Goal: Information Seeking & Learning: Learn about a topic

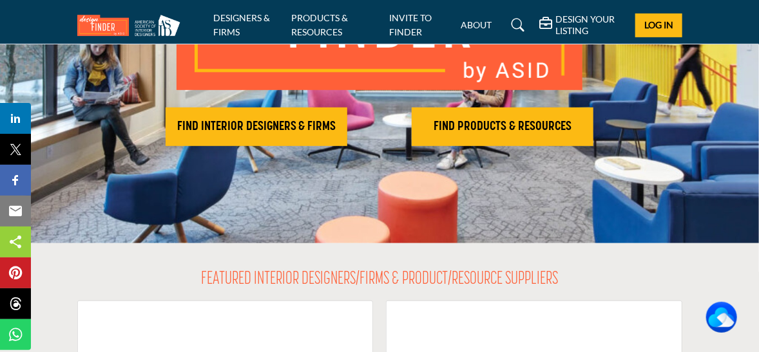
scroll to position [219, 0]
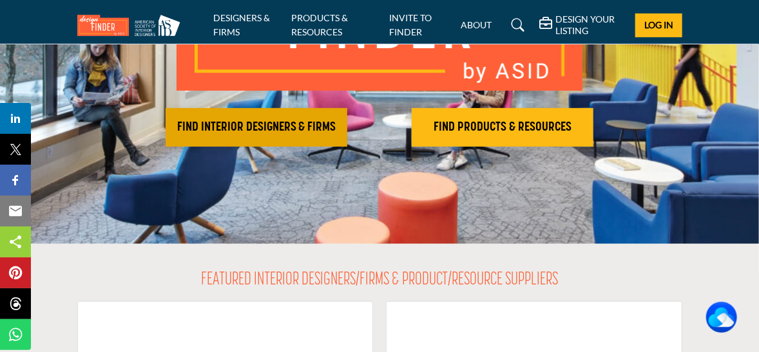
click at [283, 124] on h2 "FIND INTERIOR DESIGNERS & FIRMS" at bounding box center [256, 127] width 174 height 15
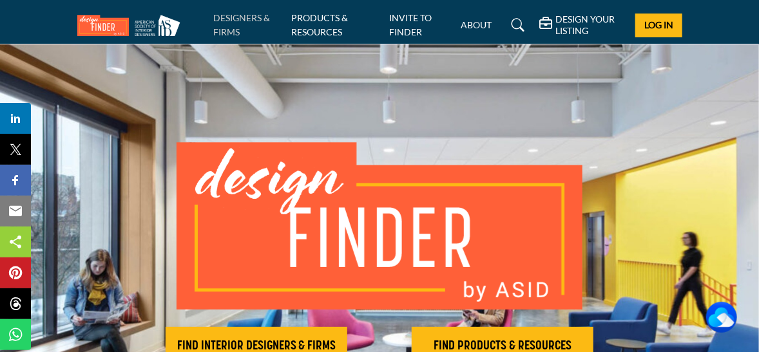
click at [250, 18] on link "DESIGNERS & FIRMS" at bounding box center [242, 24] width 57 height 25
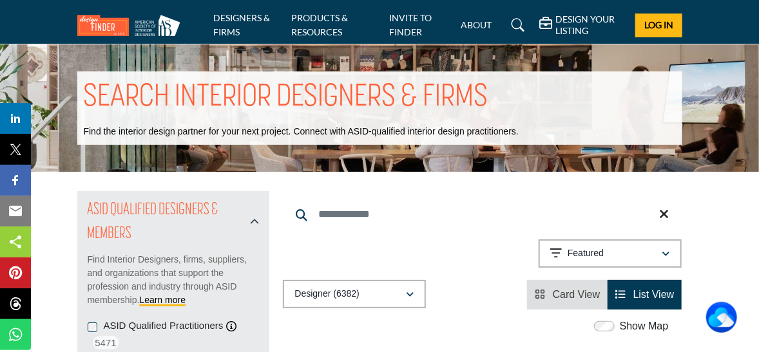
click at [575, 292] on span "Card View" at bounding box center [577, 294] width 48 height 11
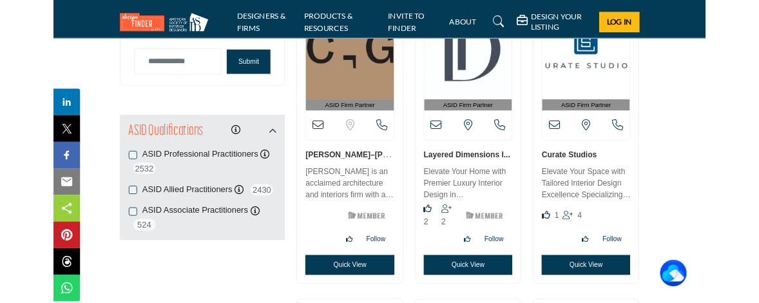
scroll to position [1456, 0]
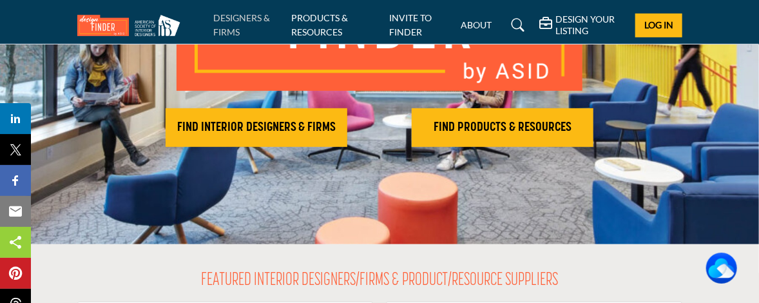
click at [245, 19] on link "DESIGNERS & FIRMS" at bounding box center [242, 24] width 57 height 25
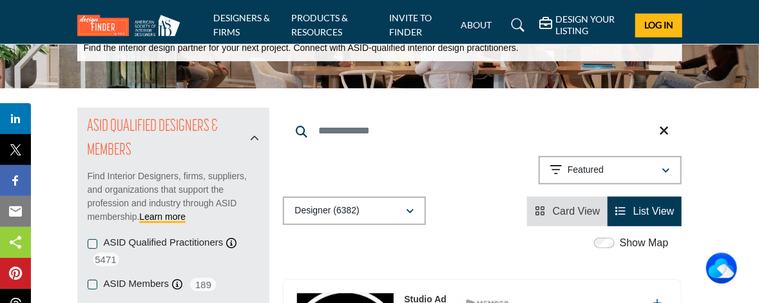
scroll to position [95, 0]
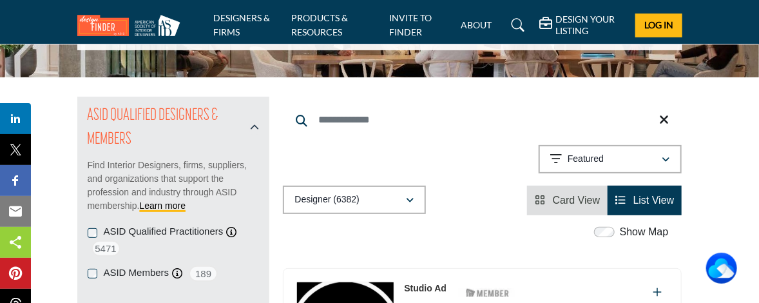
click at [101, 236] on div "ASID Qualified Practitioners ASID Qualified Practitioner who validates work and…" at bounding box center [174, 241] width 172 height 32
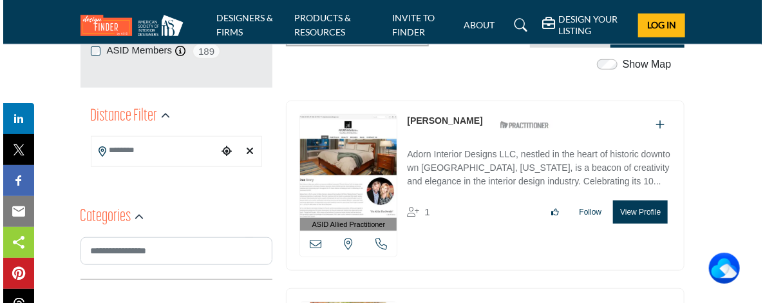
scroll to position [320, 0]
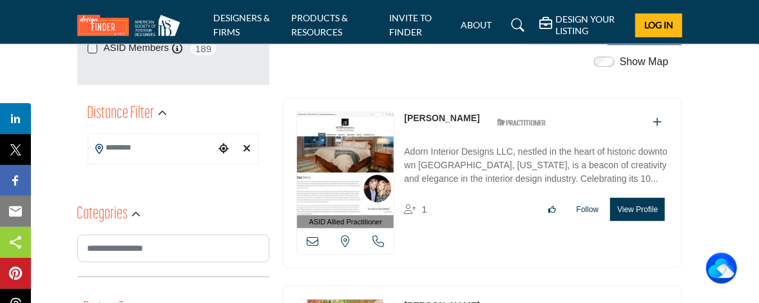
click at [646, 203] on button "View Profile" at bounding box center [637, 209] width 55 height 23
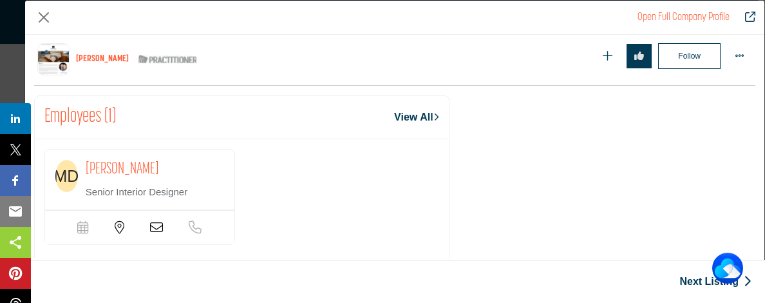
scroll to position [788, 0]
click at [162, 227] on icon "Company Data Modal" at bounding box center [156, 228] width 13 height 13
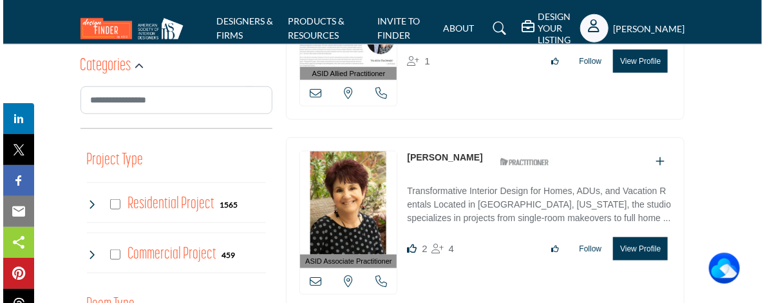
scroll to position [468, 0]
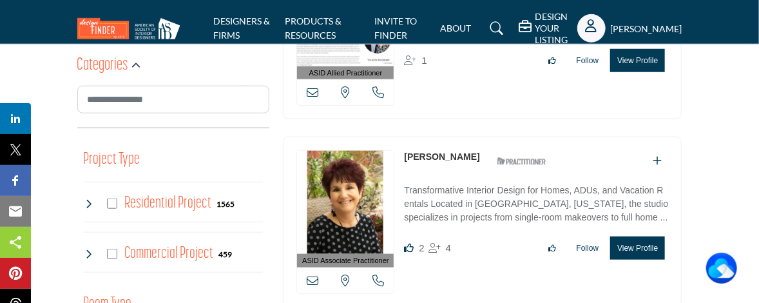
click at [642, 247] on button "View Profile" at bounding box center [637, 247] width 55 height 23
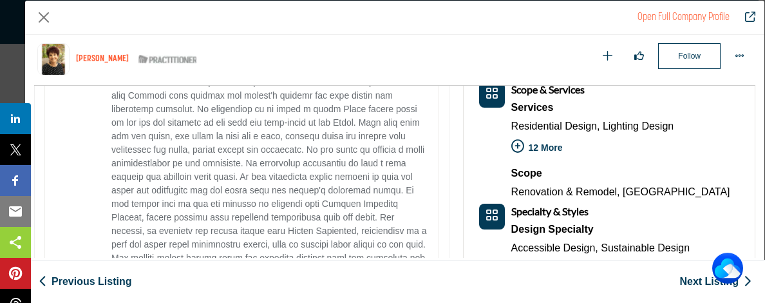
scroll to position [716, 0]
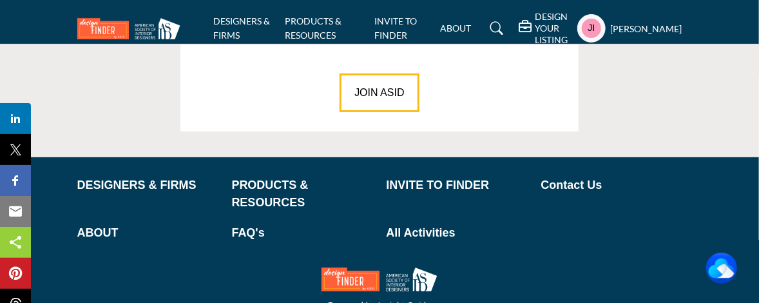
scroll to position [2062, 0]
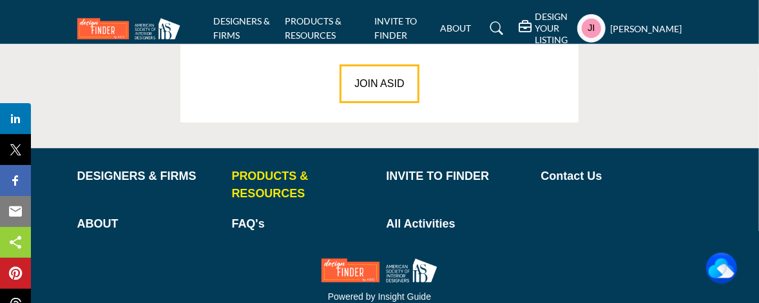
click at [281, 175] on p "PRODUCTS & RESOURCES" at bounding box center [302, 185] width 141 height 35
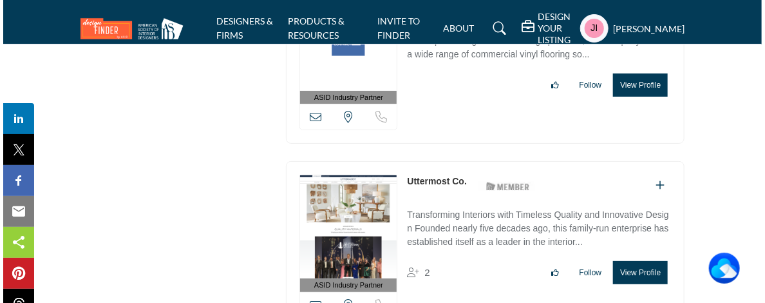
scroll to position [15235, 0]
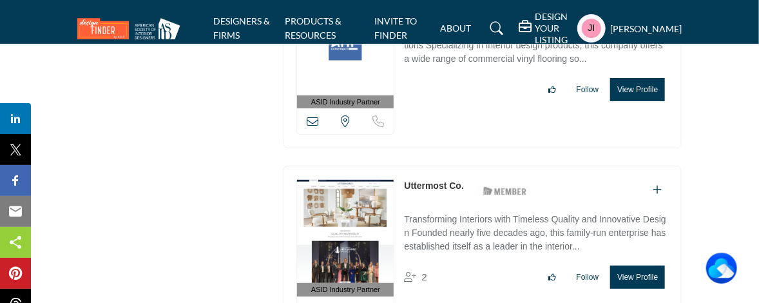
click at [634, 265] on button "View Profile" at bounding box center [637, 276] width 55 height 23
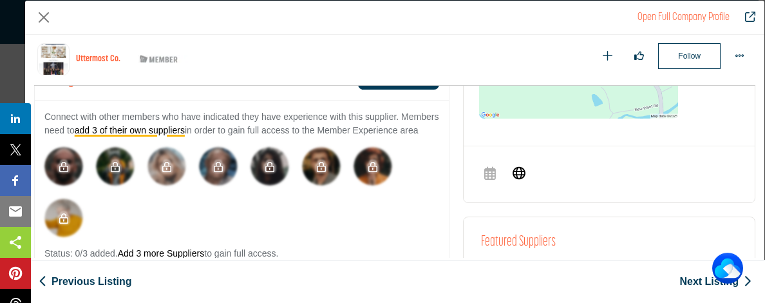
scroll to position [719, 0]
